Goal: Navigation & Orientation: Go to known website

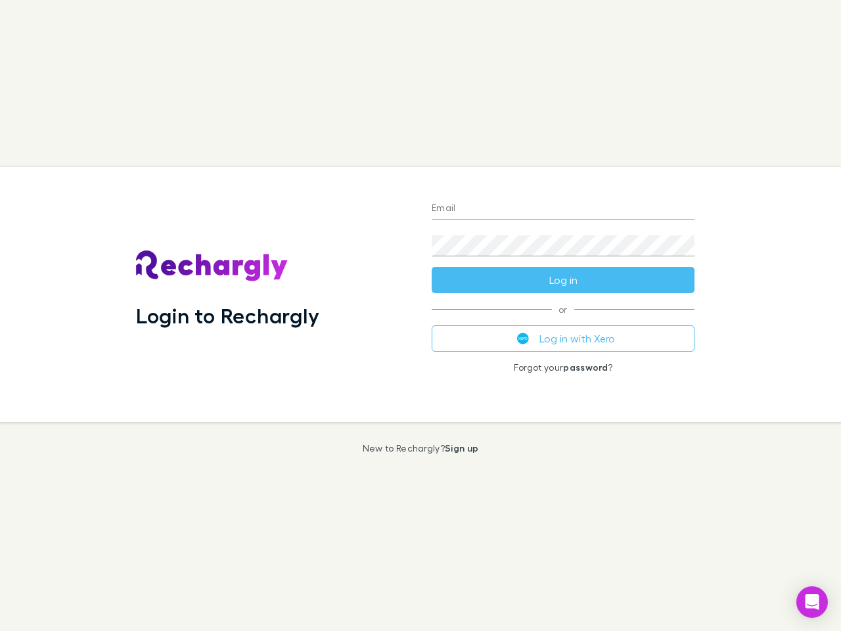
click at [420, 315] on div "Login to Rechargly" at bounding box center [273, 294] width 296 height 255
click at [563, 209] on input "Email" at bounding box center [563, 208] width 263 height 21
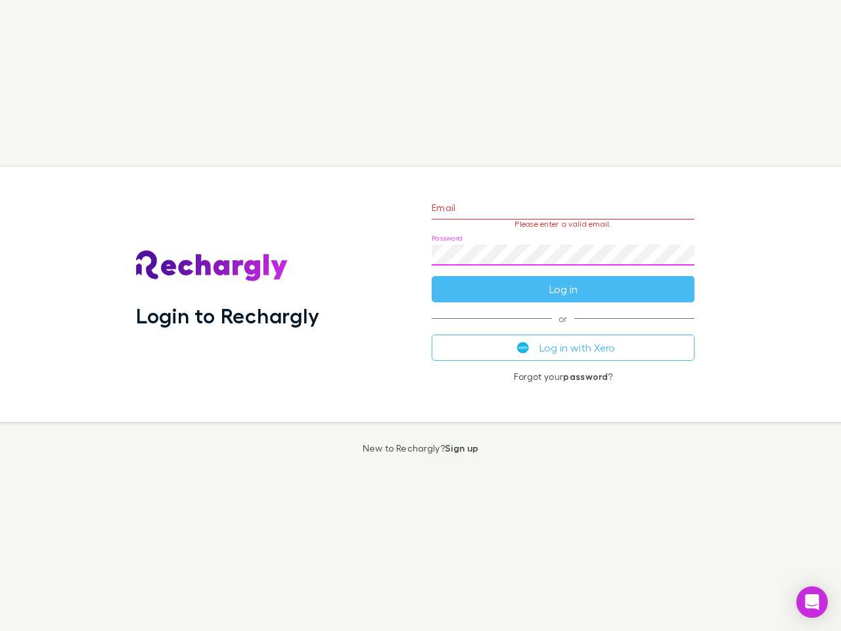
click at [563, 280] on form "Email Please enter a valid email. Password Log in" at bounding box center [563, 245] width 263 height 114
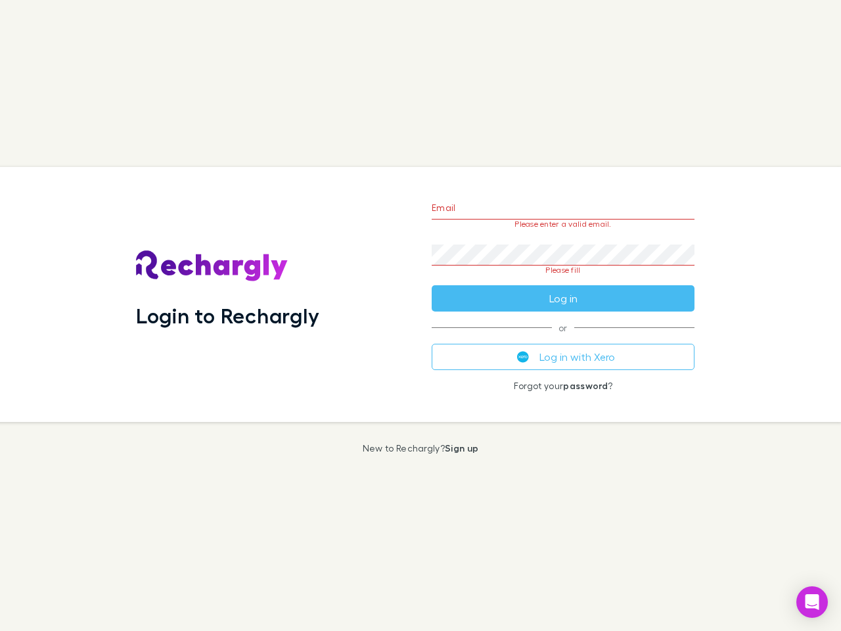
click at [563, 338] on div "Email Please enter a valid email. Password Please fill Log in or Log in with Xe…" at bounding box center [563, 294] width 284 height 255
click at [812, 602] on icon "Open Intercom Messenger" at bounding box center [812, 602] width 14 height 16
